Goal: Check status: Check status

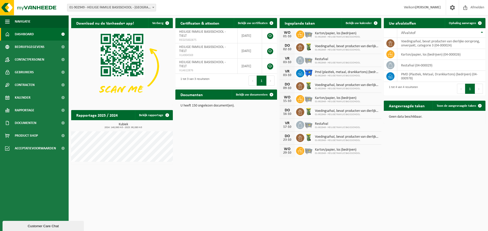
click at [128, 7] on span "01-902949 - HEILIGE FAMILIE BASISSCHOOL - [GEOGRAPHIC_DATA]" at bounding box center [111, 7] width 88 height 7
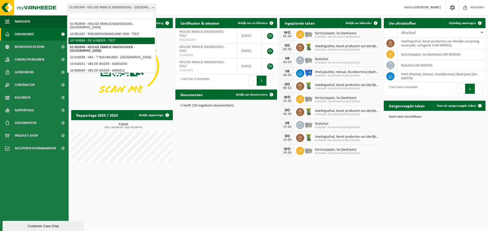
select select "23301"
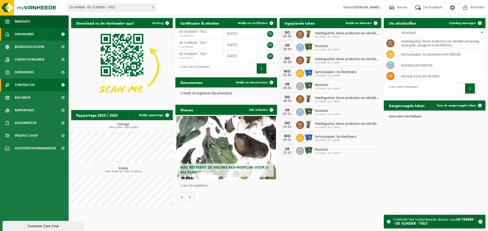
click at [26, 84] on span "Contracten" at bounding box center [25, 85] width 20 height 13
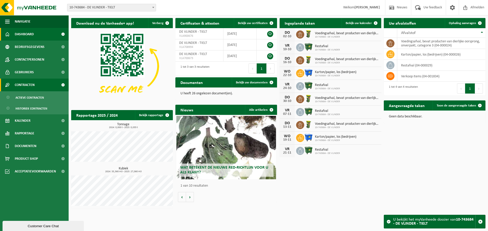
click at [26, 85] on span "Contracten" at bounding box center [25, 85] width 20 height 13
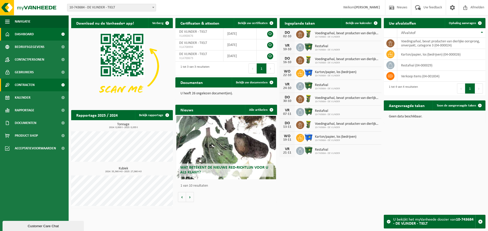
click at [25, 83] on span "Contracten" at bounding box center [25, 85] width 20 height 13
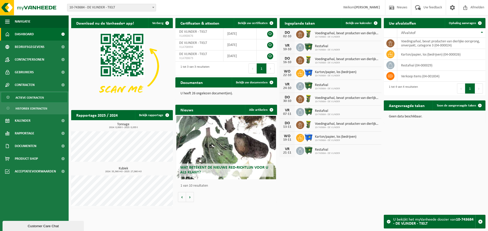
click at [26, 93] on link "Actieve contracten" at bounding box center [34, 98] width 66 height 10
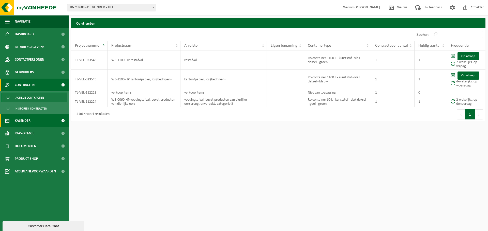
click at [29, 124] on span "Kalender" at bounding box center [23, 121] width 16 height 13
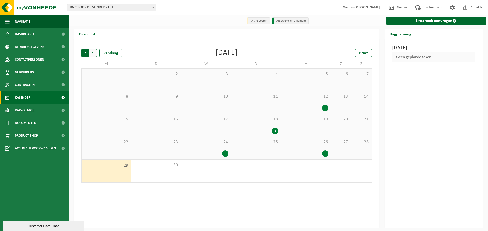
click at [93, 55] on span "Volgende" at bounding box center [93, 53] width 8 height 8
